Goal: Task Accomplishment & Management: Use online tool/utility

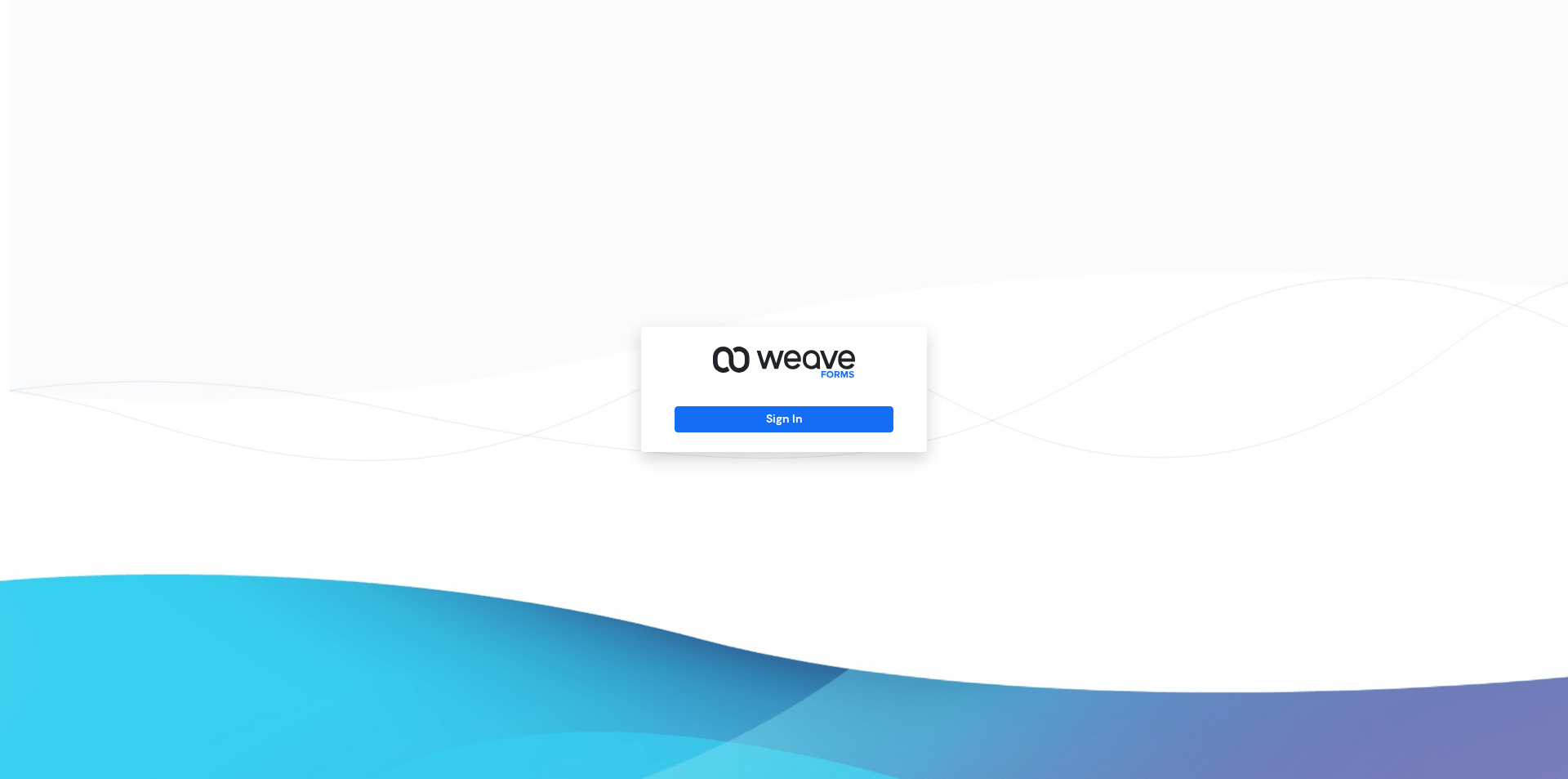
click at [725, 397] on div "Sign In" at bounding box center [784, 390] width 286 height 125
click at [730, 404] on div "Sign In" at bounding box center [784, 390] width 286 height 125
click at [735, 411] on button "Sign In" at bounding box center [784, 419] width 218 height 26
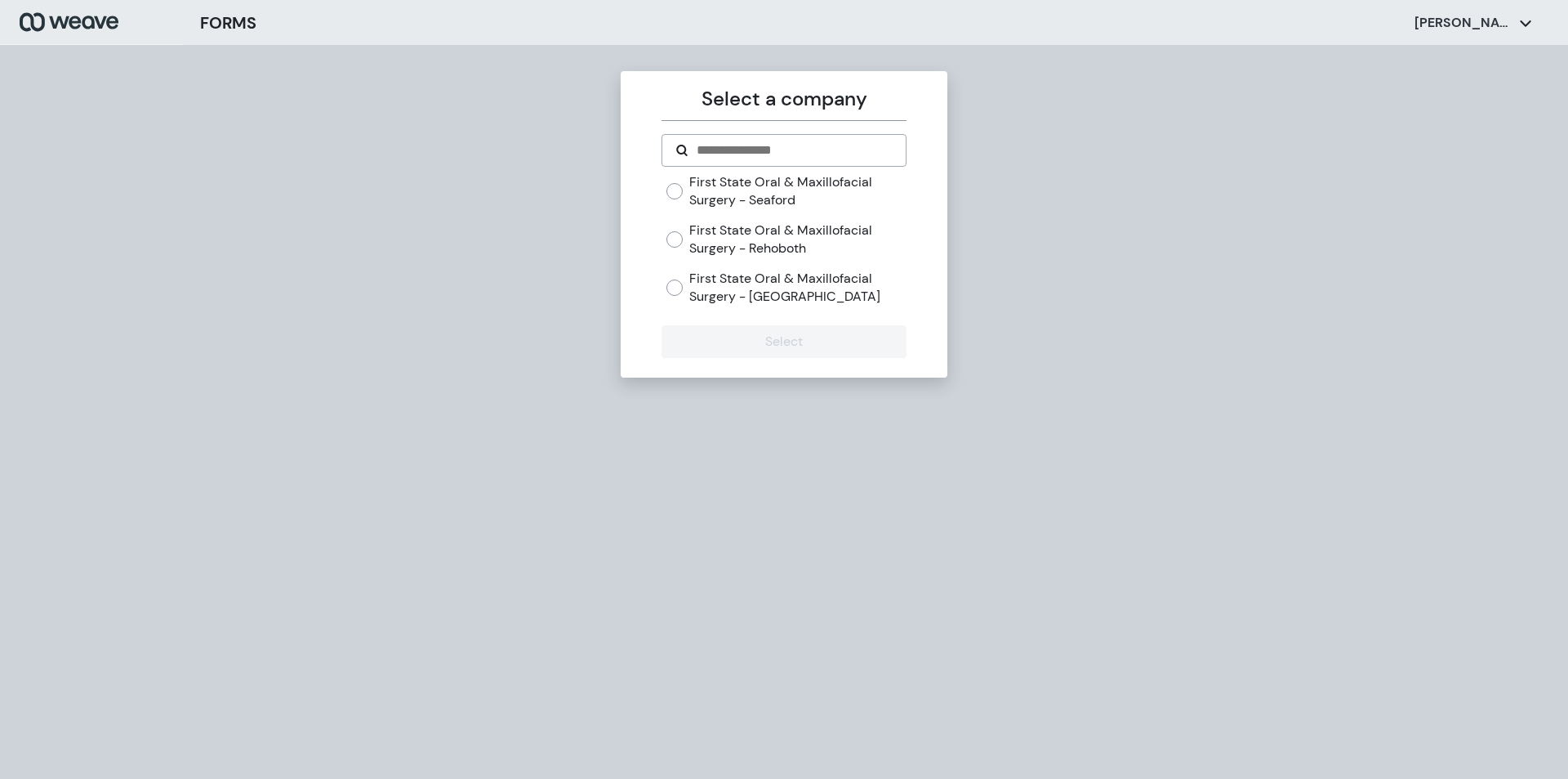
click at [743, 244] on label "First State Oral & Maxillofacial Surgery - Rehoboth" at bounding box center [797, 239] width 216 height 35
click at [773, 291] on label "First State Oral & Maxillofacial Surgery - [GEOGRAPHIC_DATA]" at bounding box center [797, 288] width 216 height 35
click at [757, 338] on button "Select" at bounding box center [784, 341] width 244 height 33
